Goal: Browse casually: Explore the website without a specific task or goal

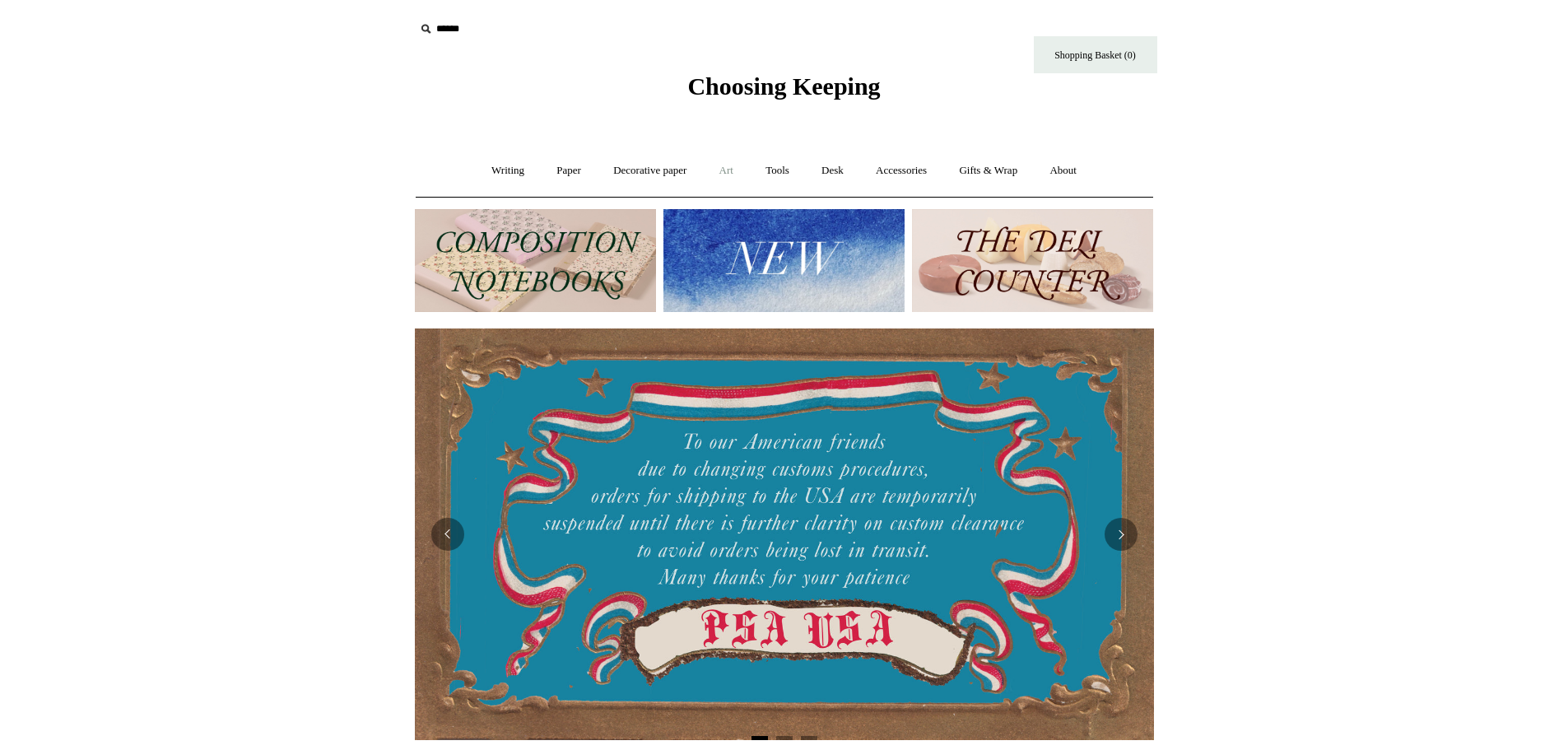
click at [726, 167] on link "Art +" at bounding box center [726, 171] width 43 height 43
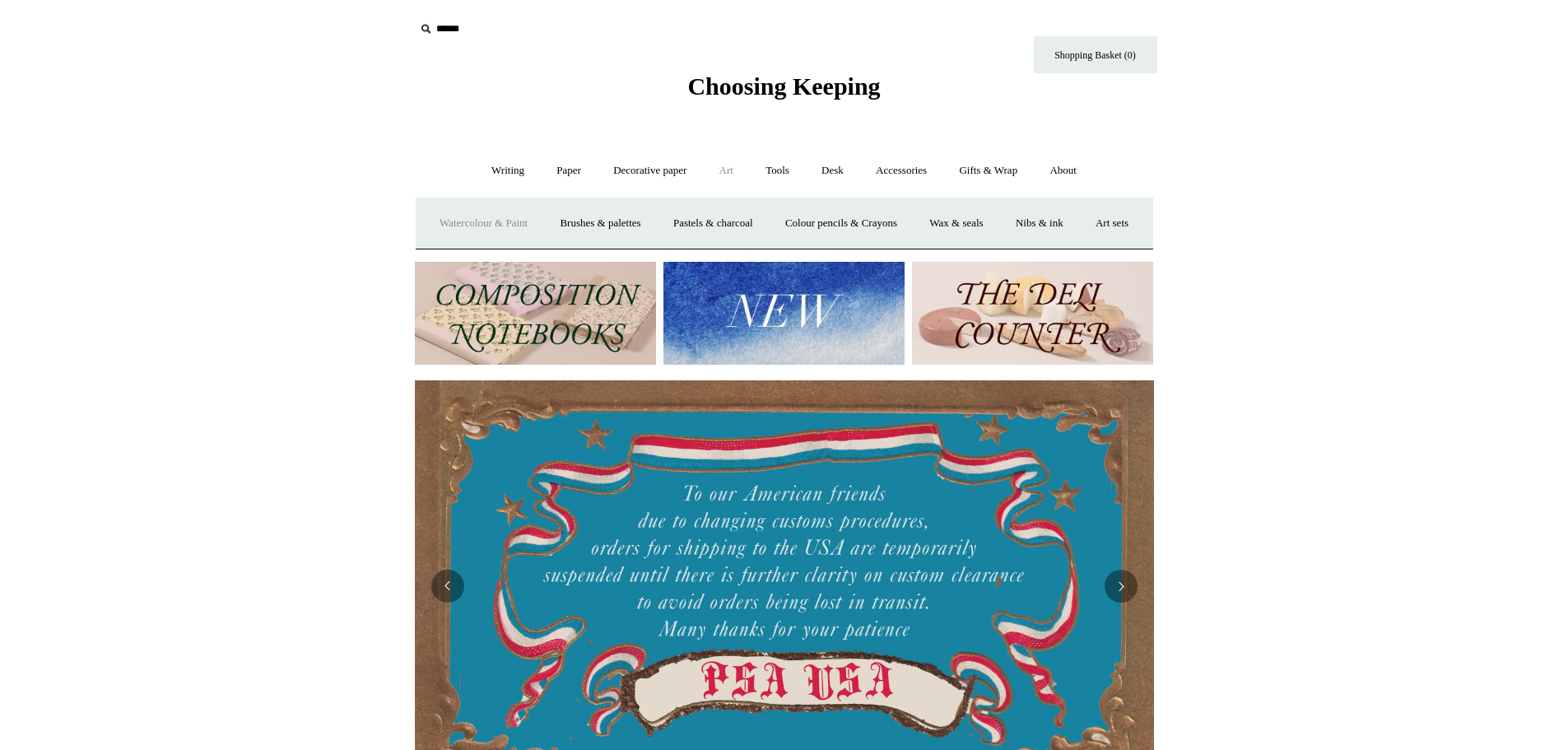
click at [530, 229] on link "Watercolour & Paint" at bounding box center [483, 223] width 118 height 43
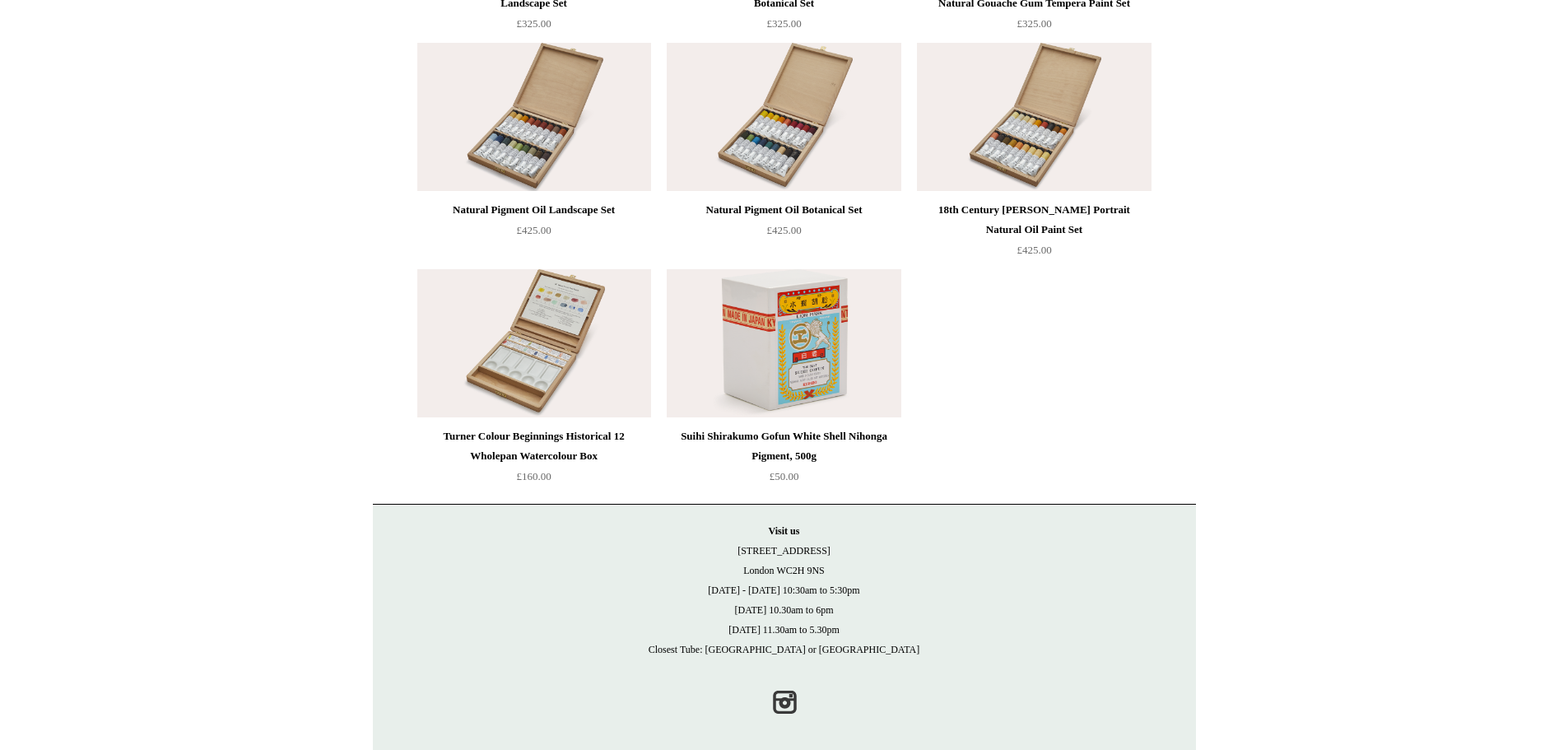
scroll to position [3578, 0]
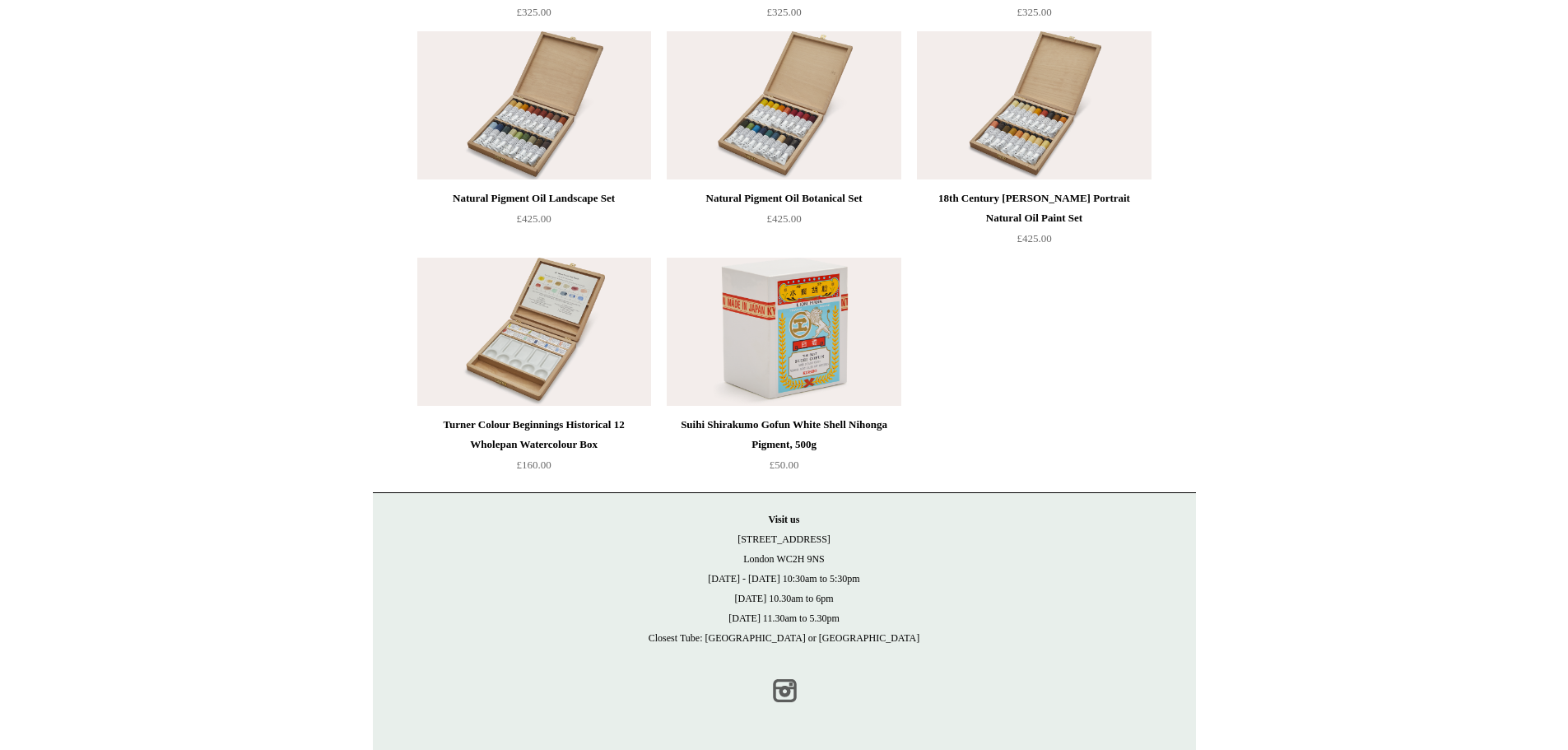
click at [779, 682] on link "Instagram" at bounding box center [784, 690] width 37 height 37
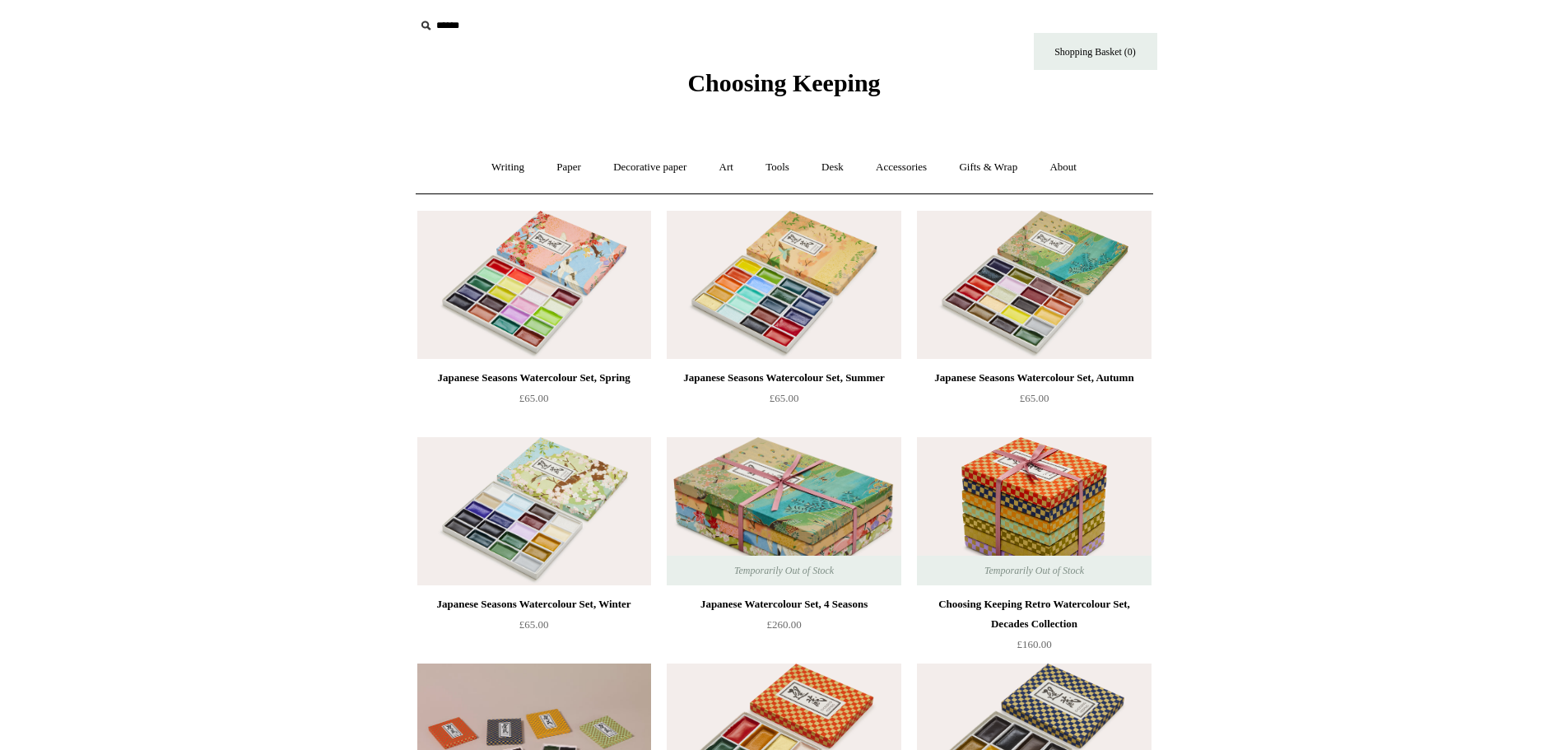
scroll to position [0, 0]
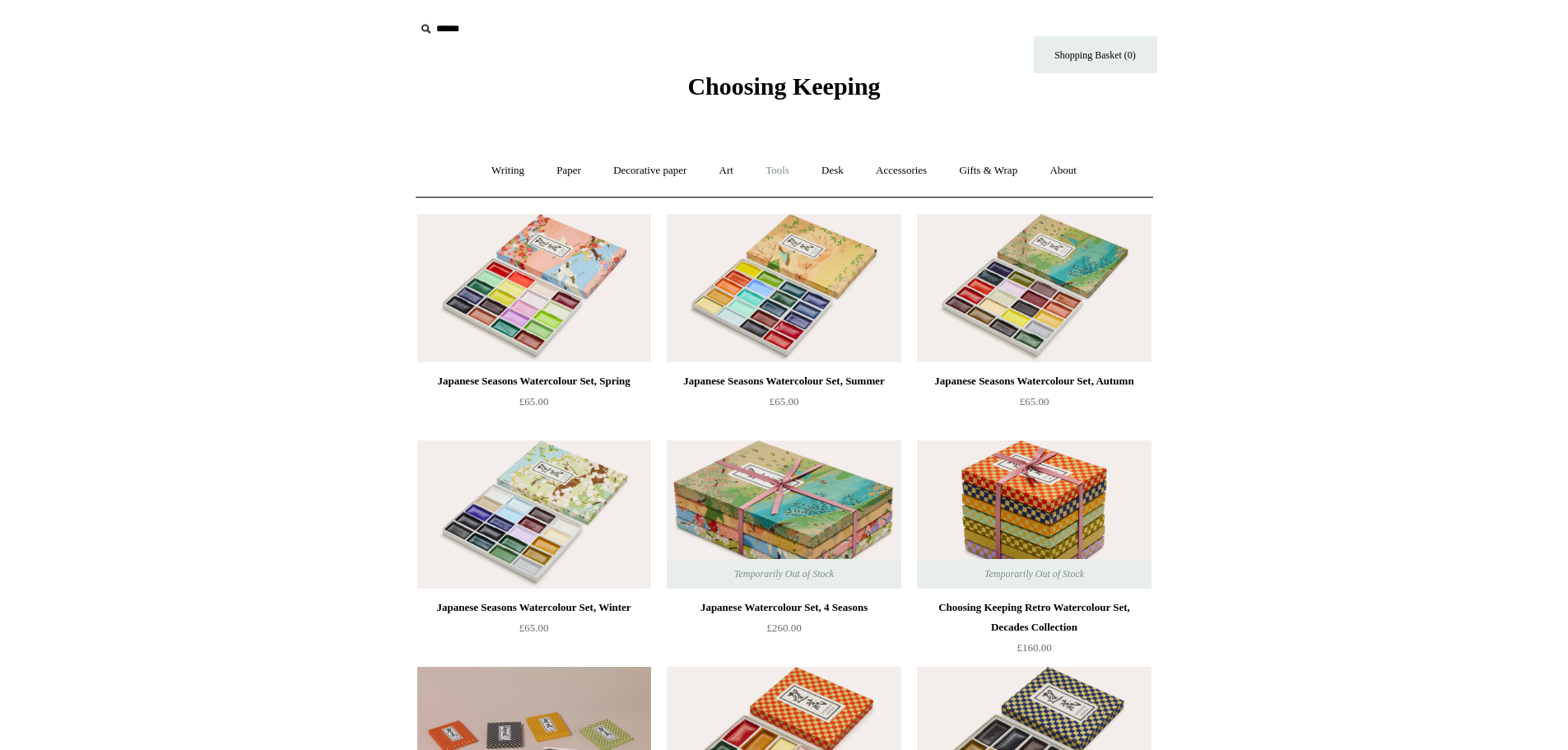
click at [788, 167] on link "Tools +" at bounding box center [778, 171] width 53 height 43
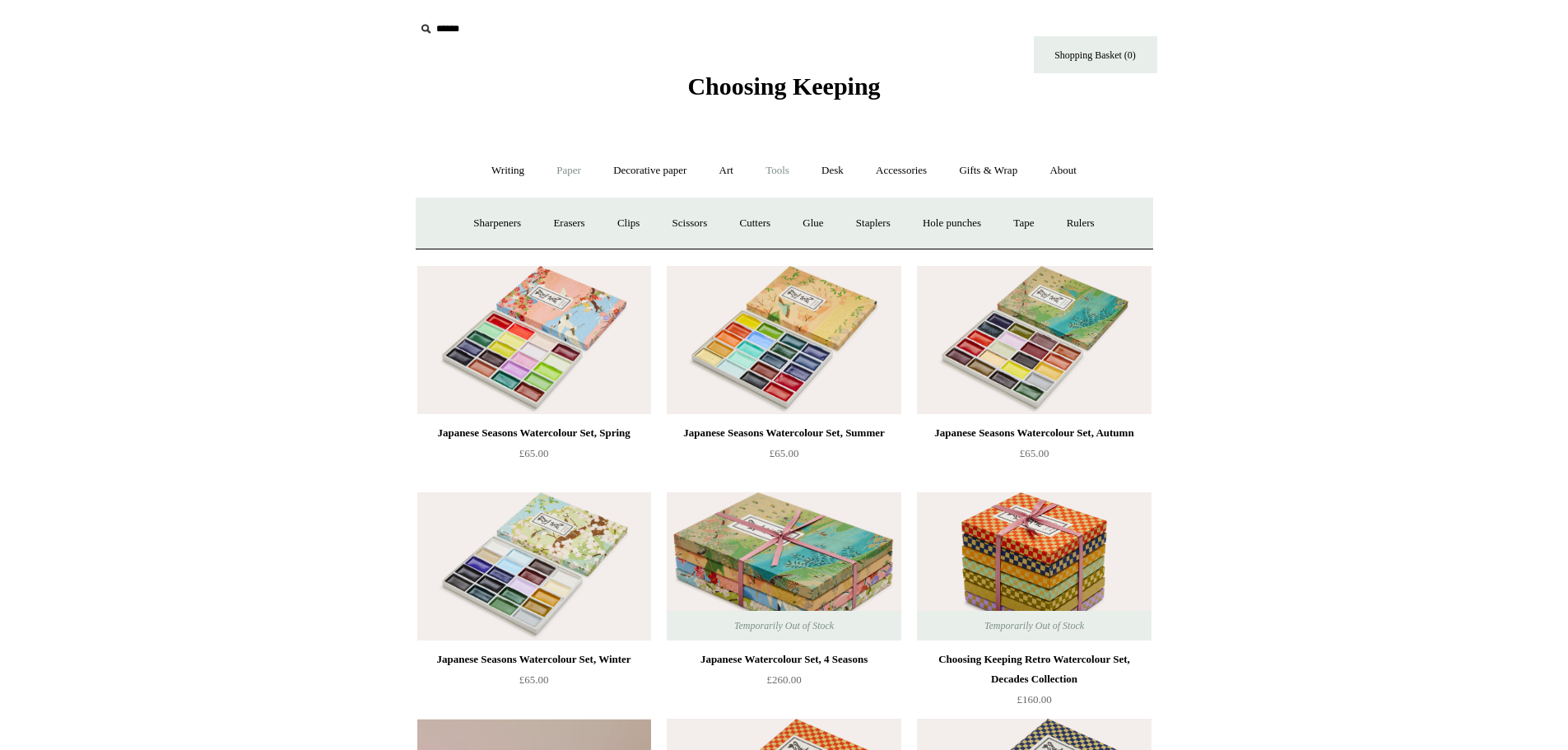
click at [554, 170] on link "Paper +" at bounding box center [568, 171] width 54 height 43
click at [743, 83] on span "Choosing Keeping" at bounding box center [783, 85] width 193 height 27
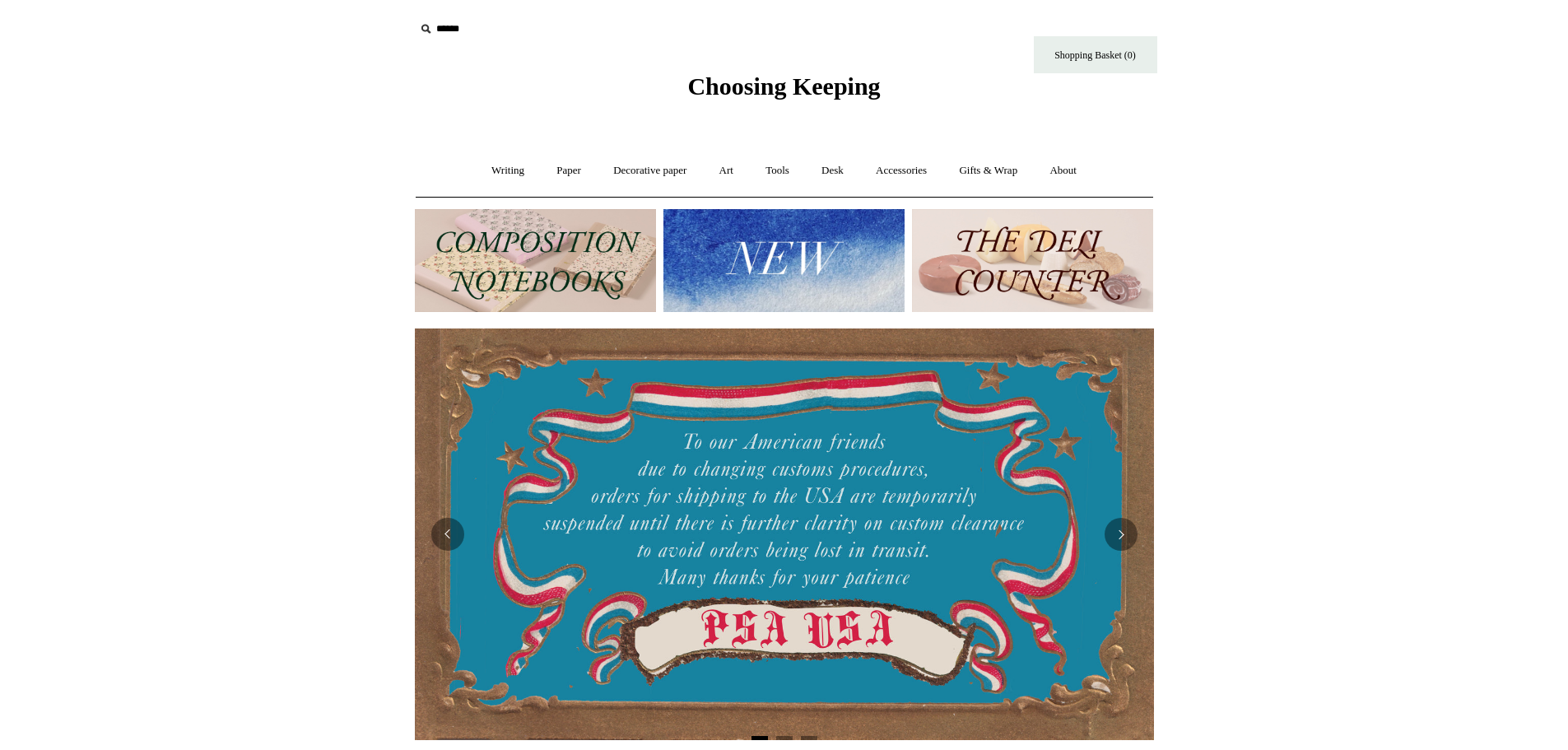
click at [546, 294] on img at bounding box center [536, 261] width 241 height 103
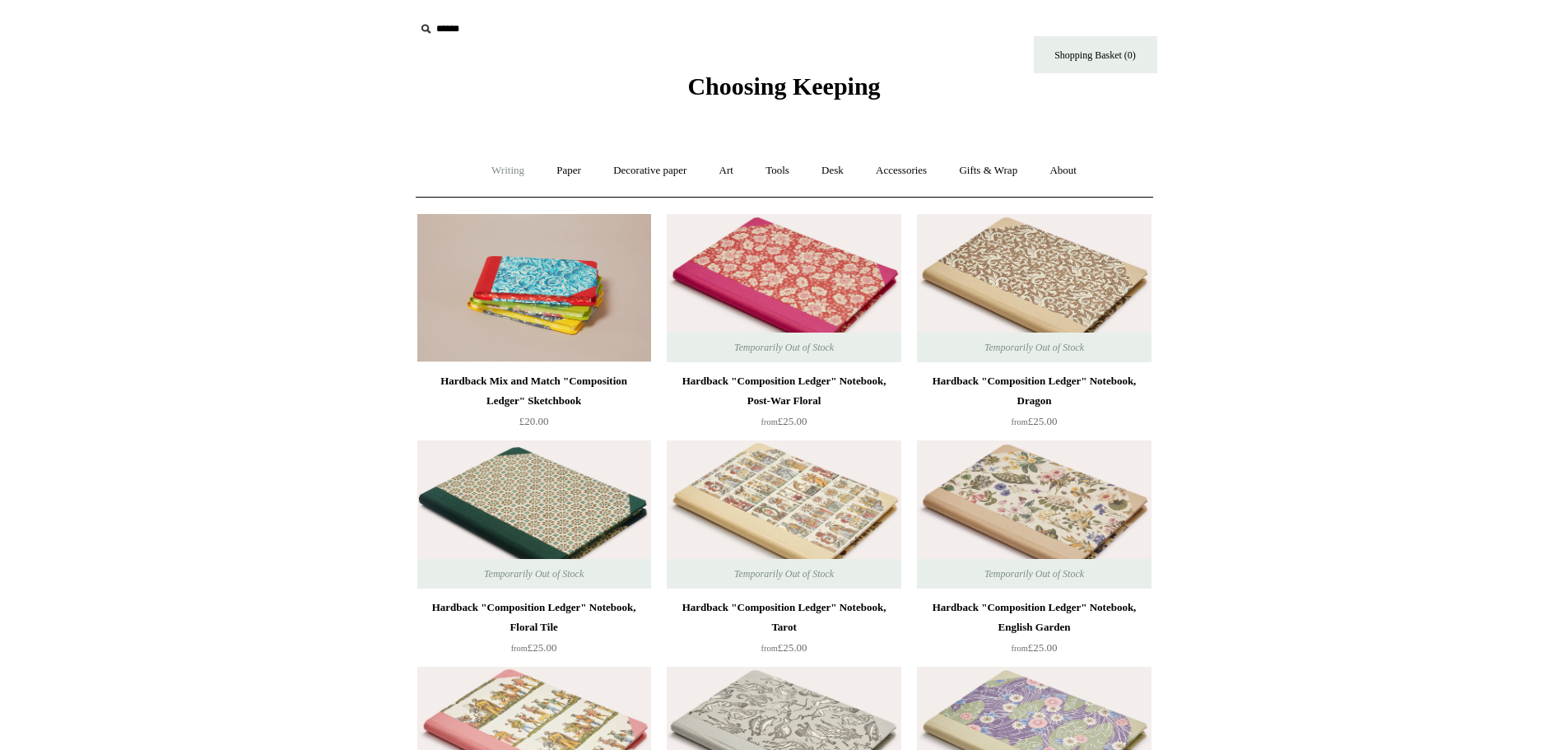
click at [495, 175] on link "Writing +" at bounding box center [507, 171] width 62 height 43
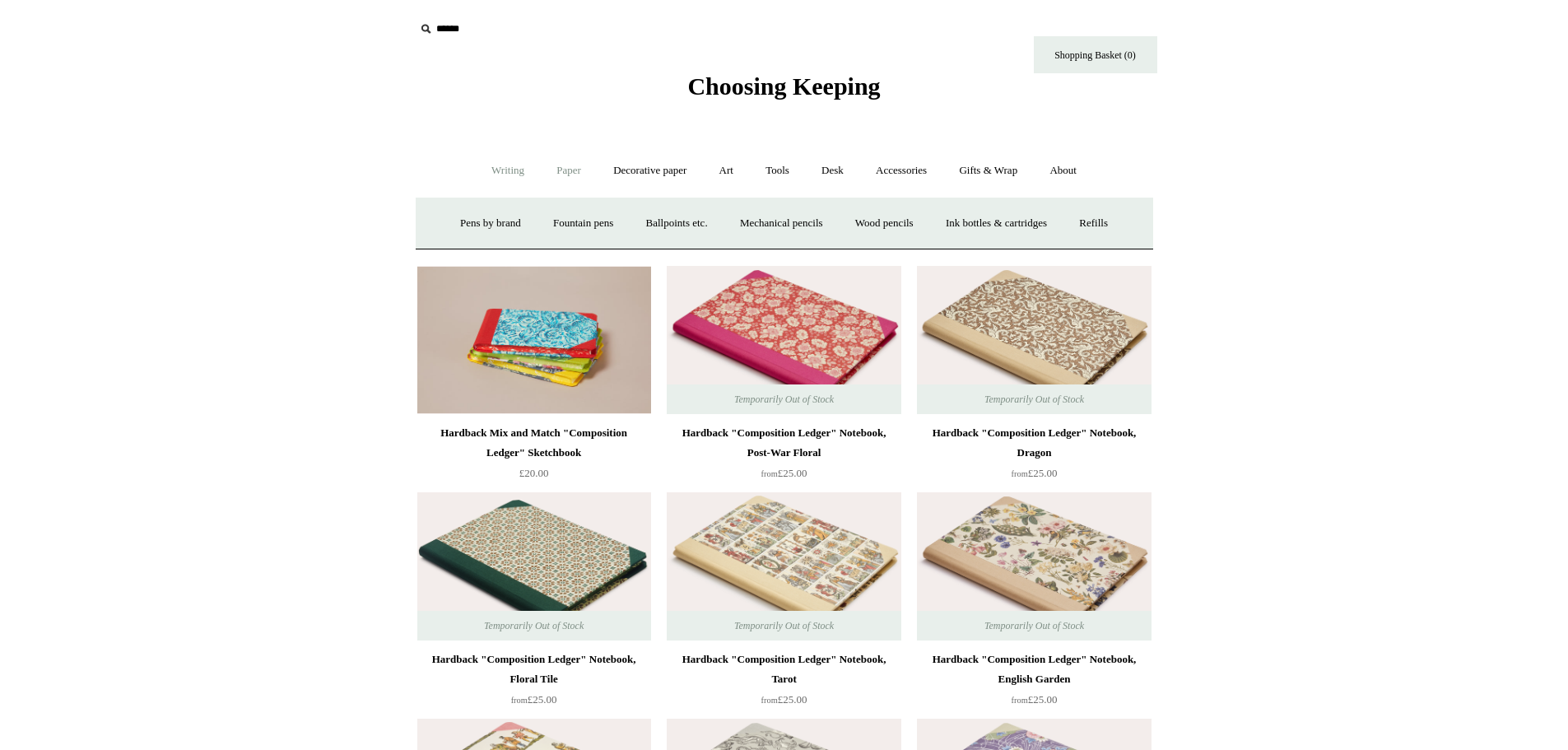
click at [544, 170] on link "Paper +" at bounding box center [568, 171] width 54 height 43
click at [662, 222] on link "📆 Dated Diaries 📆" at bounding box center [654, 223] width 121 height 43
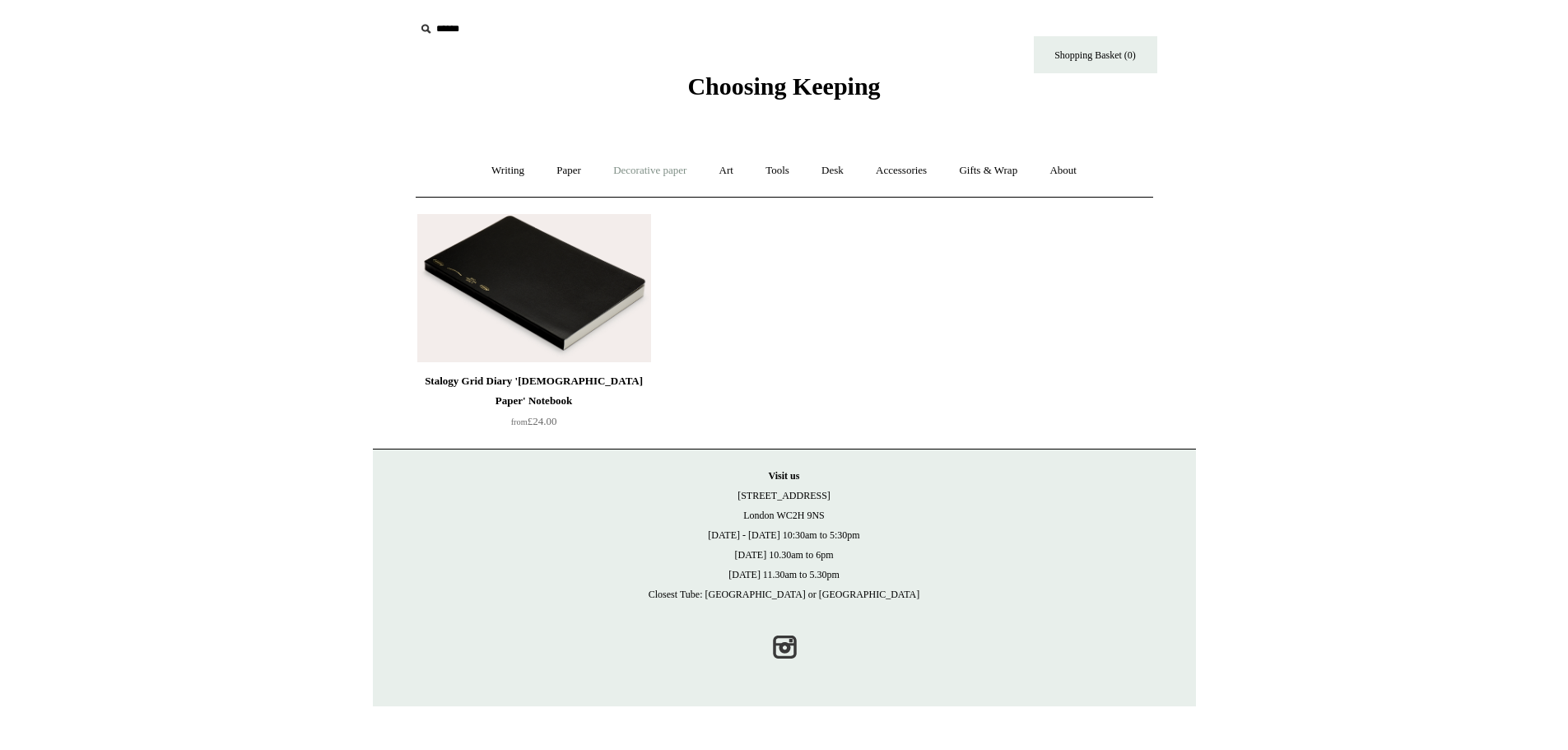
click at [649, 180] on link "Decorative paper +" at bounding box center [650, 171] width 103 height 43
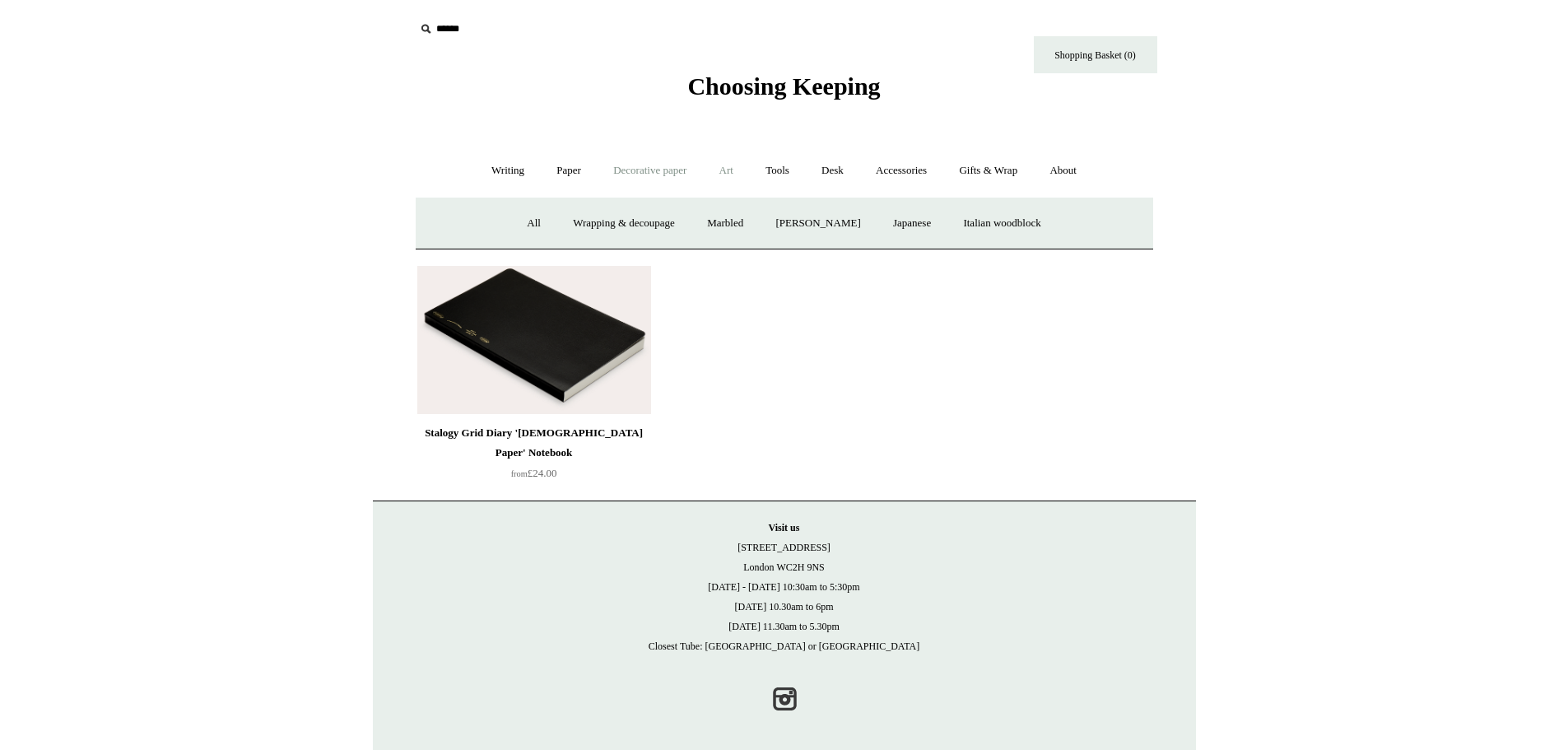
click at [716, 174] on link "Art +" at bounding box center [726, 171] width 43 height 43
